Goal: Find specific page/section: Find specific page/section

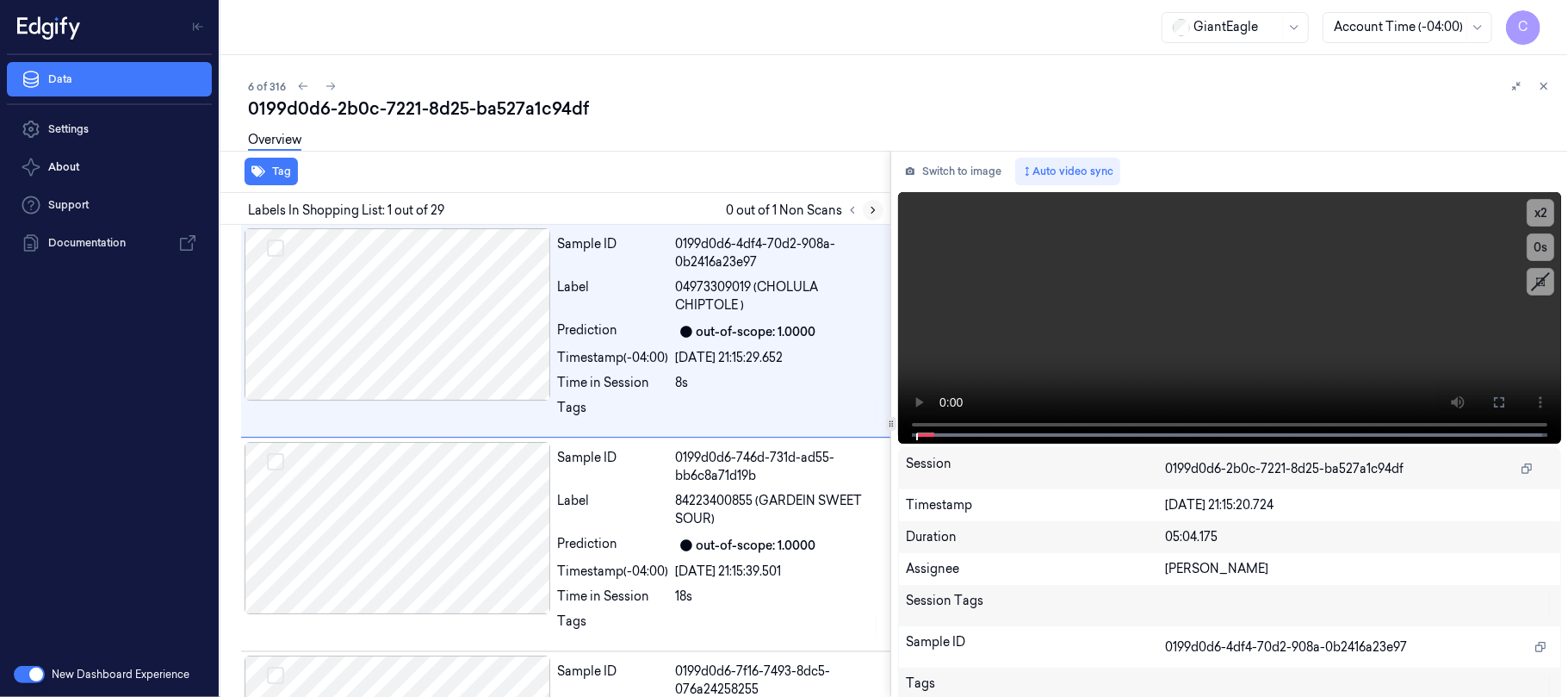
click at [869, 214] on icon at bounding box center [872, 209] width 12 height 12
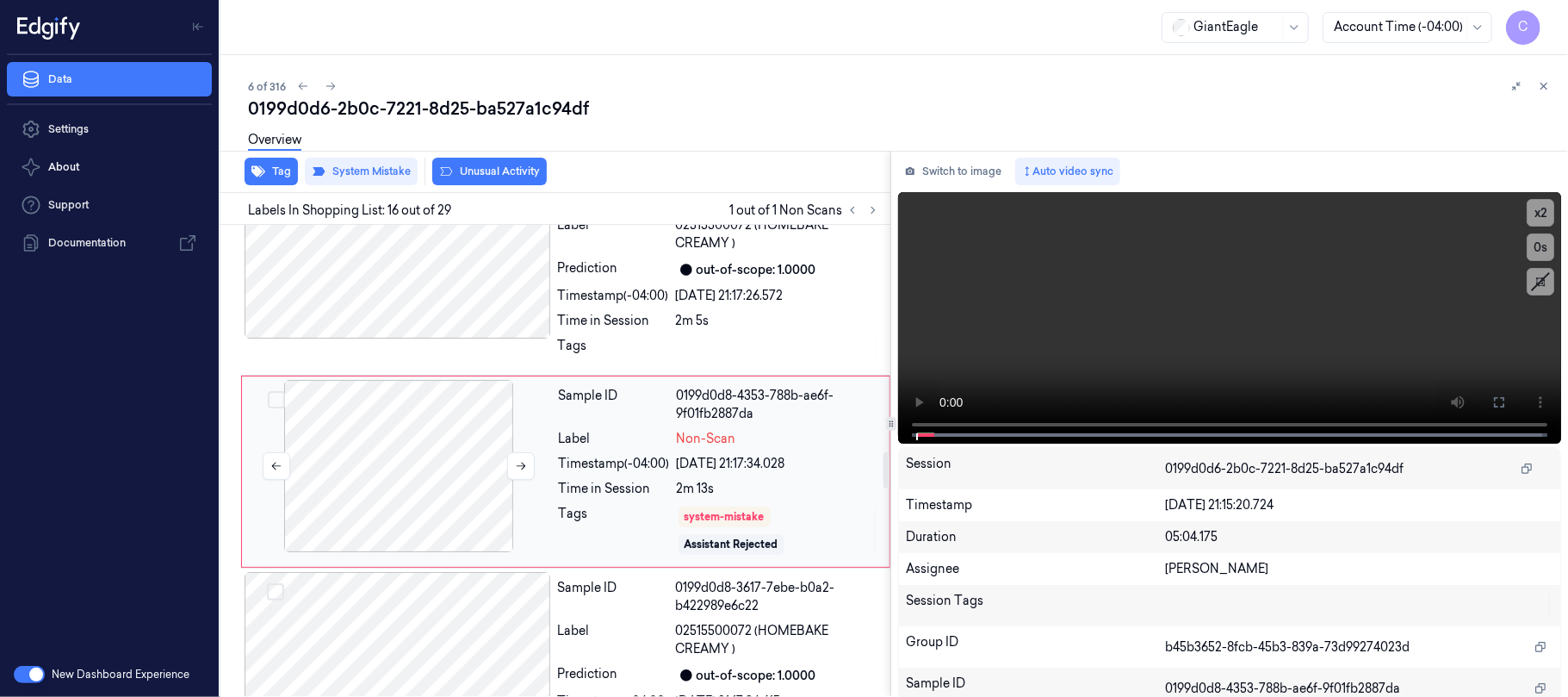
scroll to position [3073, 0]
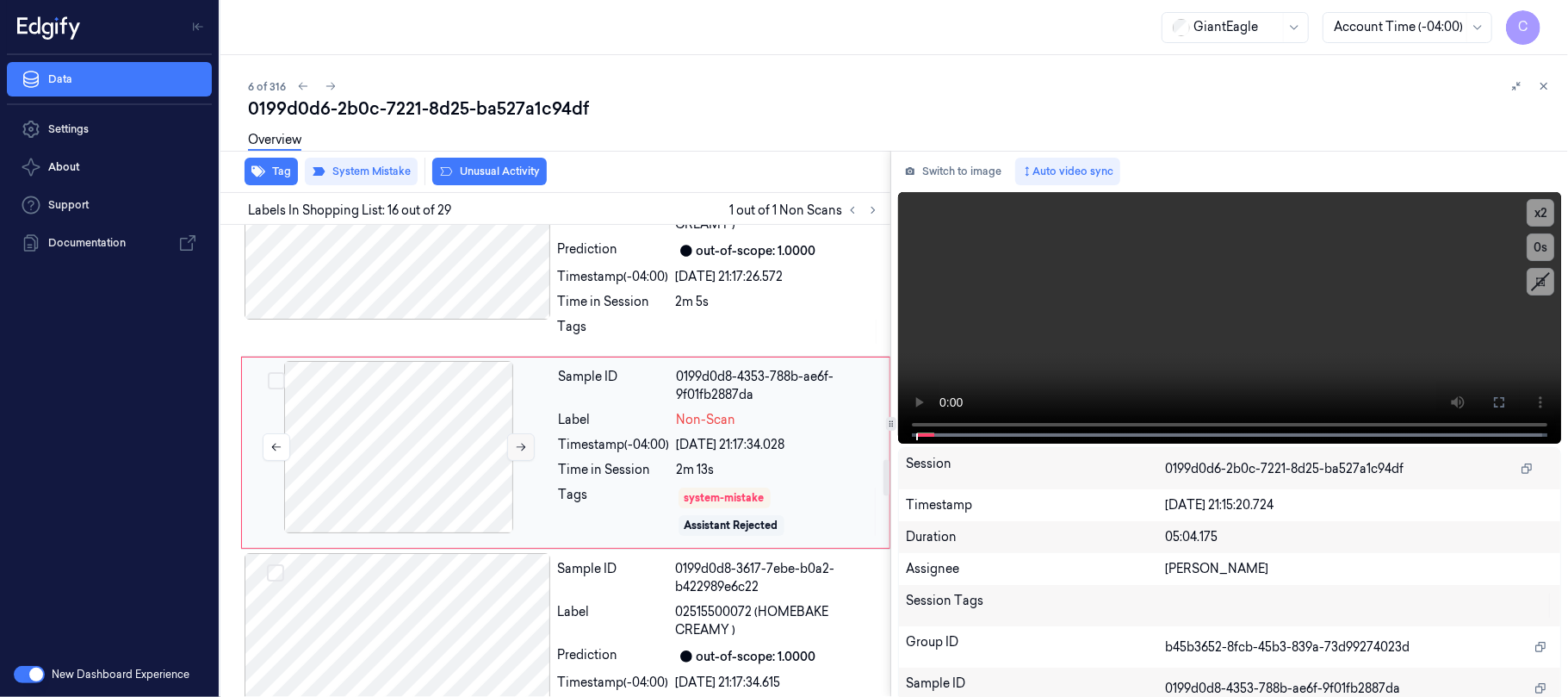
click at [514, 458] on button at bounding box center [521, 447] width 28 height 28
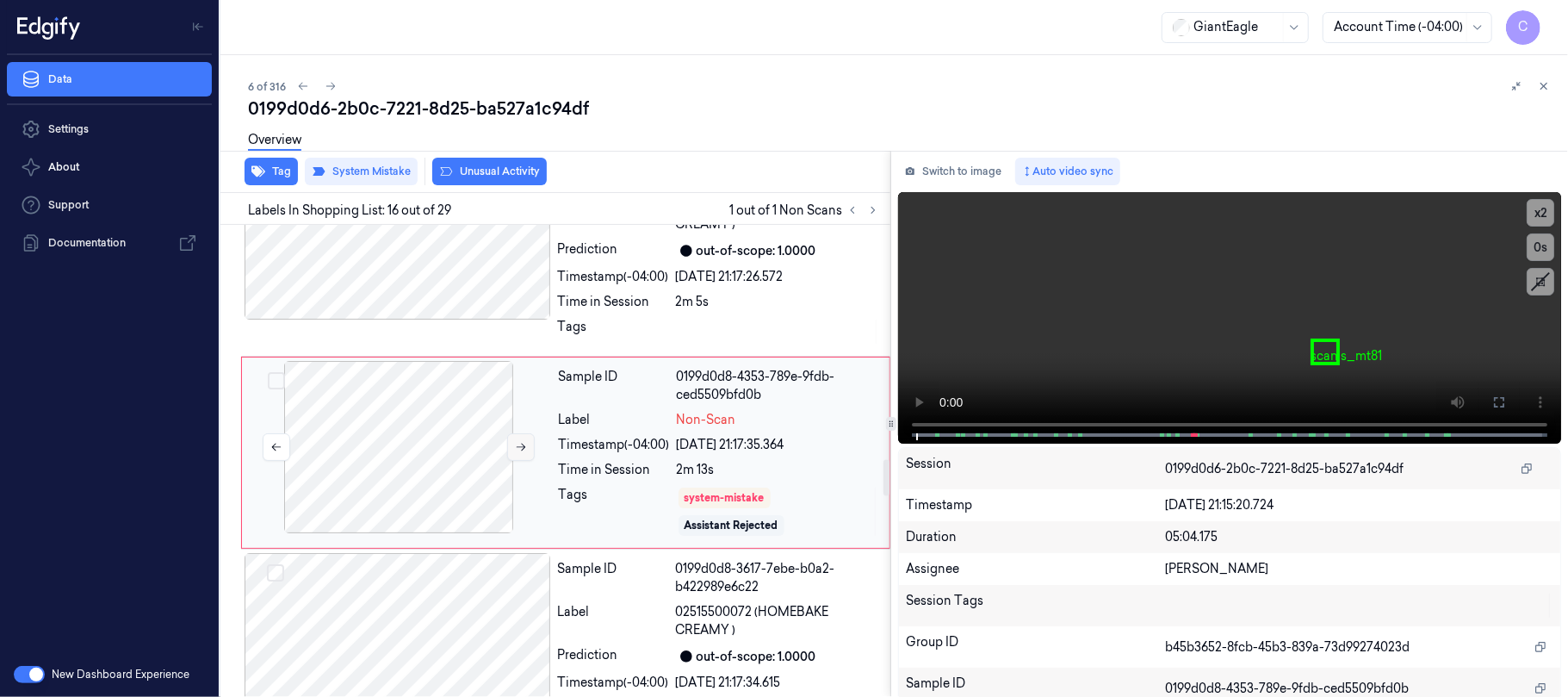
click at [514, 458] on button at bounding box center [521, 447] width 28 height 28
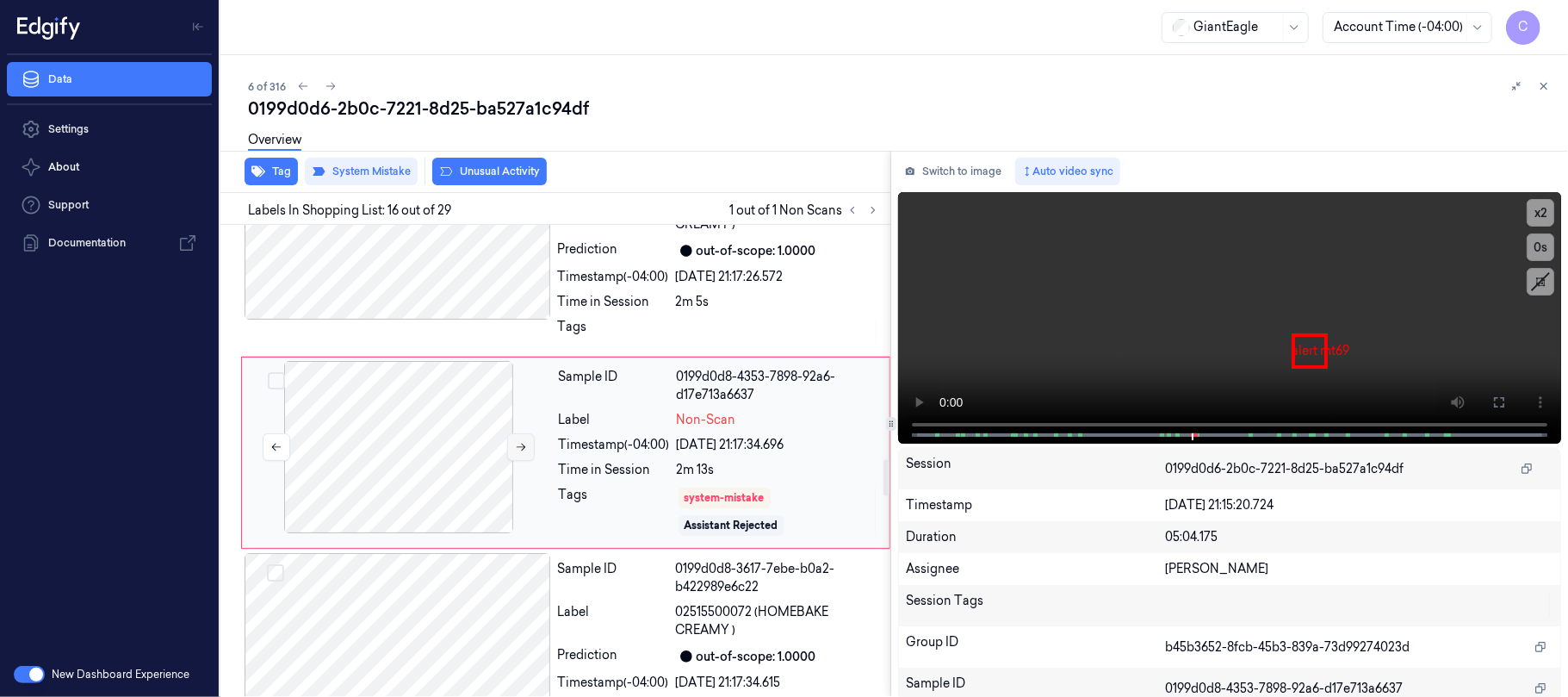
click at [514, 458] on button at bounding box center [521, 447] width 28 height 28
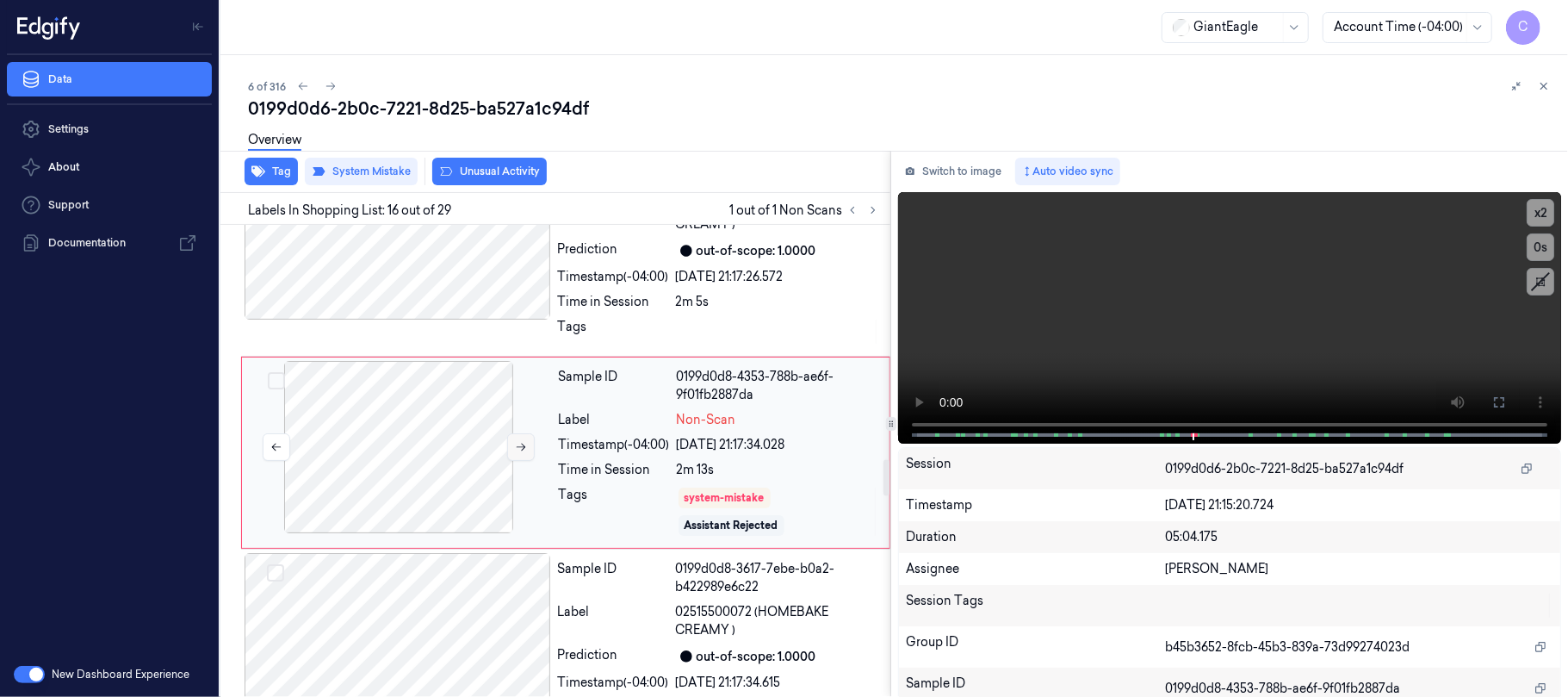
click at [514, 458] on button at bounding box center [521, 447] width 28 height 28
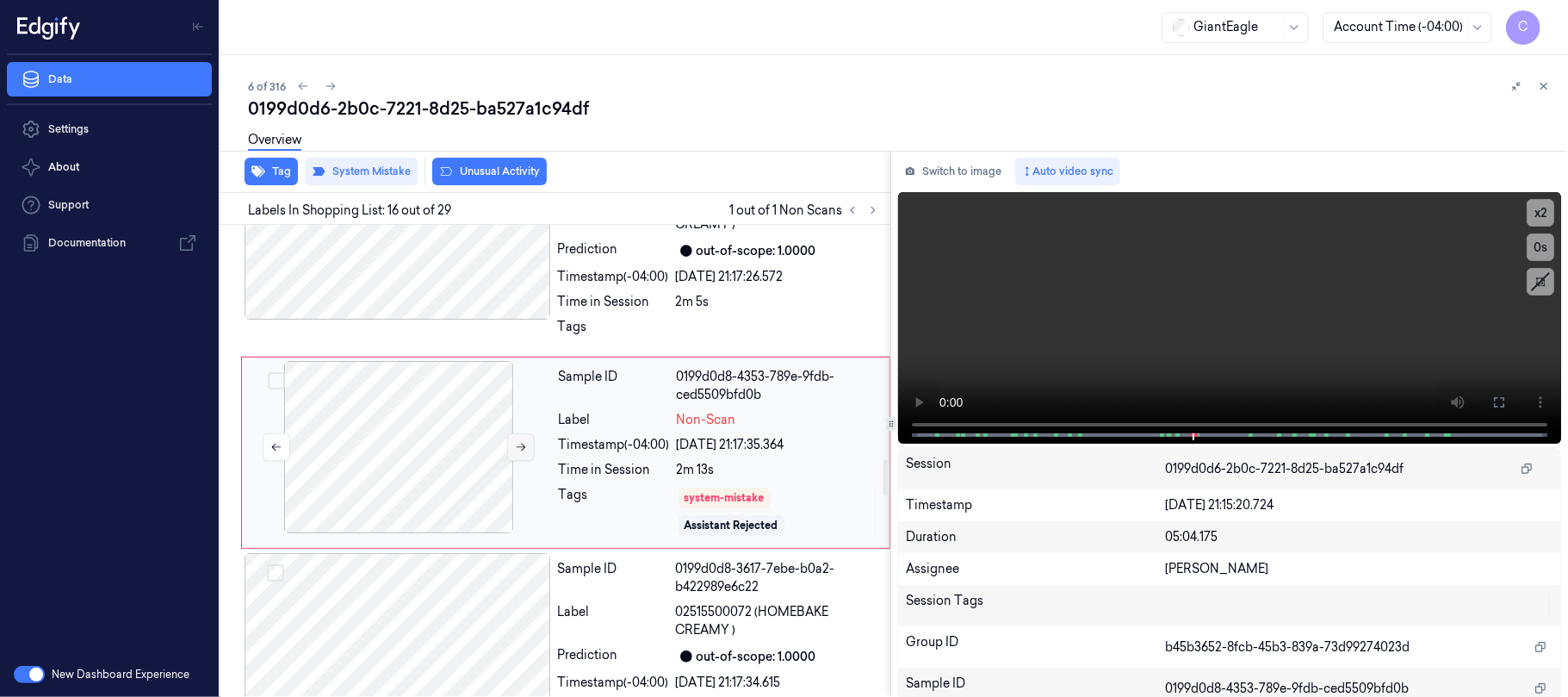
click at [514, 458] on button at bounding box center [521, 447] width 28 height 28
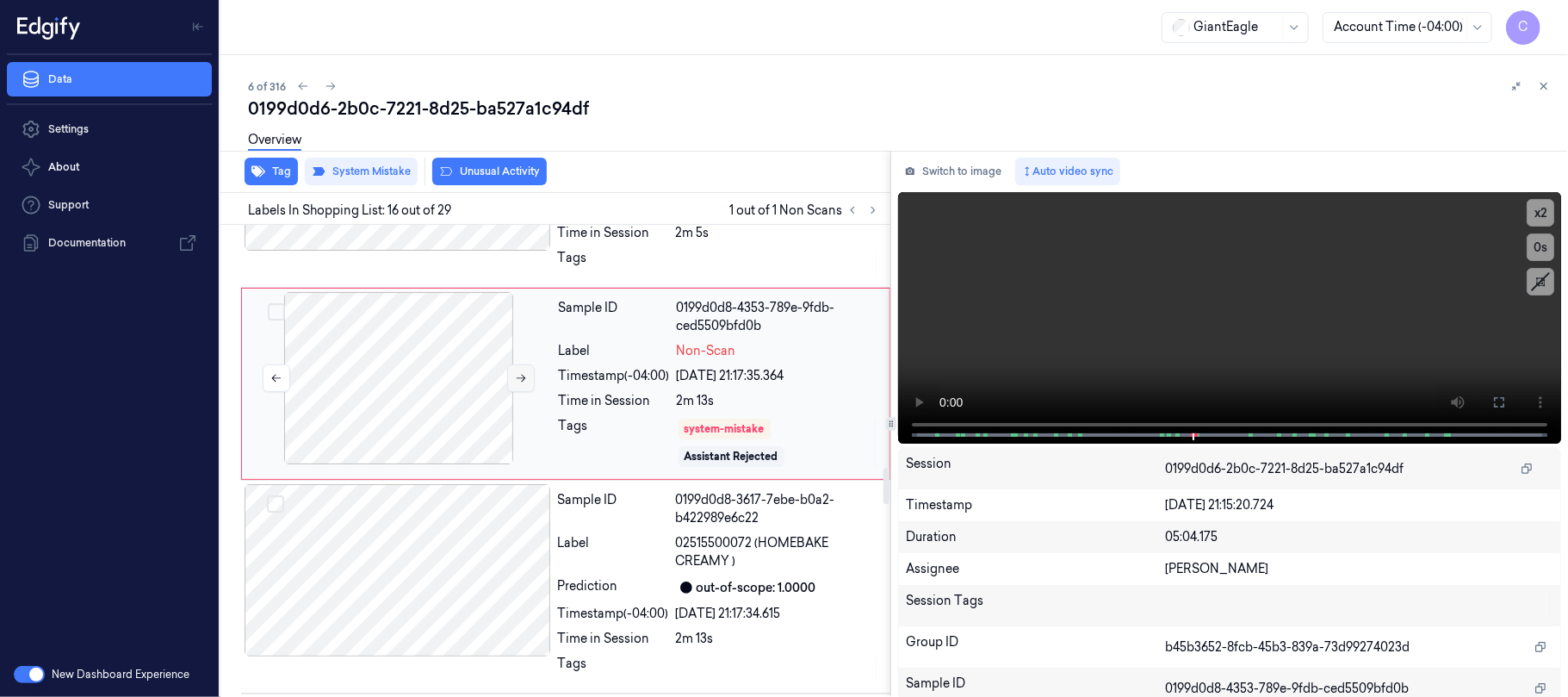
scroll to position [3188, 0]
